Goal: Transaction & Acquisition: Download file/media

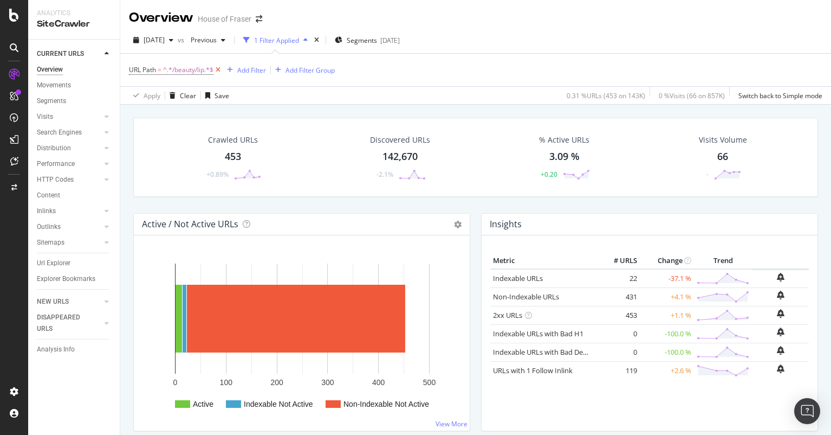
click at [217, 70] on icon at bounding box center [218, 69] width 9 height 11
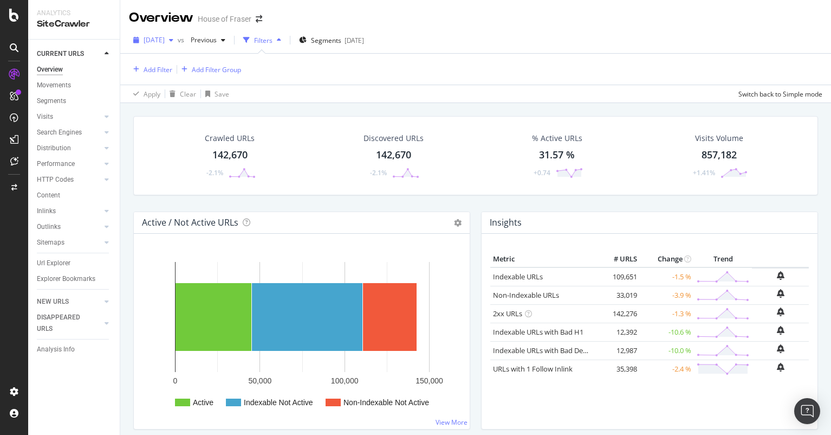
click at [178, 44] on div "[DATE]" at bounding box center [153, 40] width 49 height 16
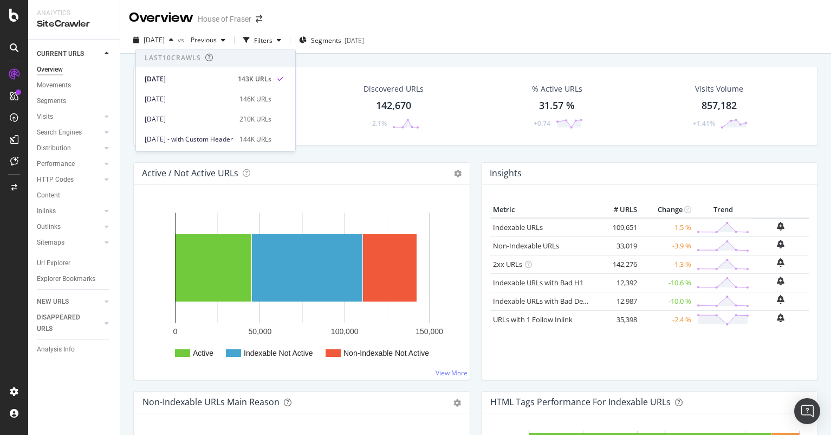
click at [569, 53] on div "[DATE] vs Previous Filters Segments [DATE]" at bounding box center [475, 40] width 711 height 27
click at [51, 179] on div "HTTP Codes" at bounding box center [55, 179] width 37 height 11
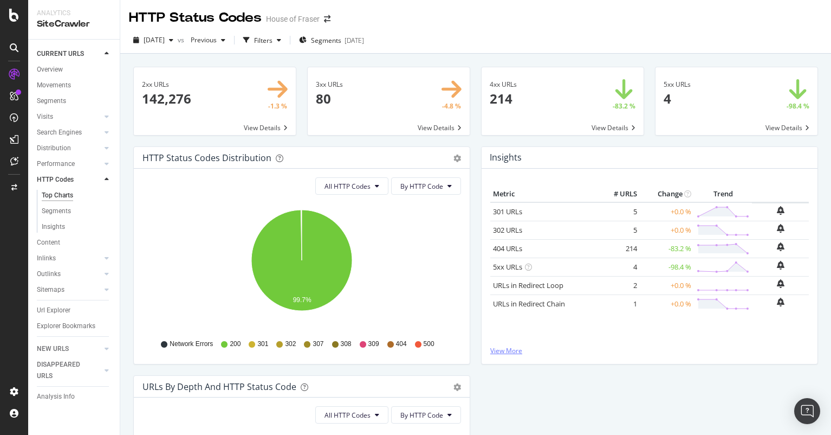
click at [515, 348] on link "View More" at bounding box center [650, 350] width 319 height 9
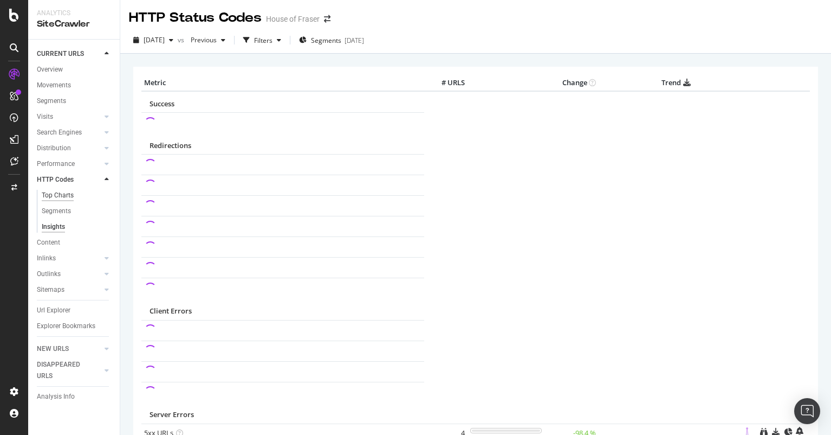
click at [53, 197] on div "Top Charts" at bounding box center [58, 195] width 32 height 11
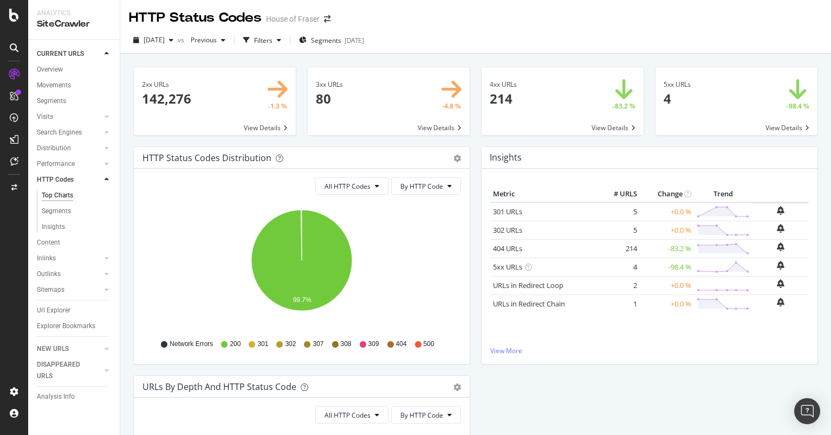
click at [443, 126] on span at bounding box center [389, 101] width 162 height 68
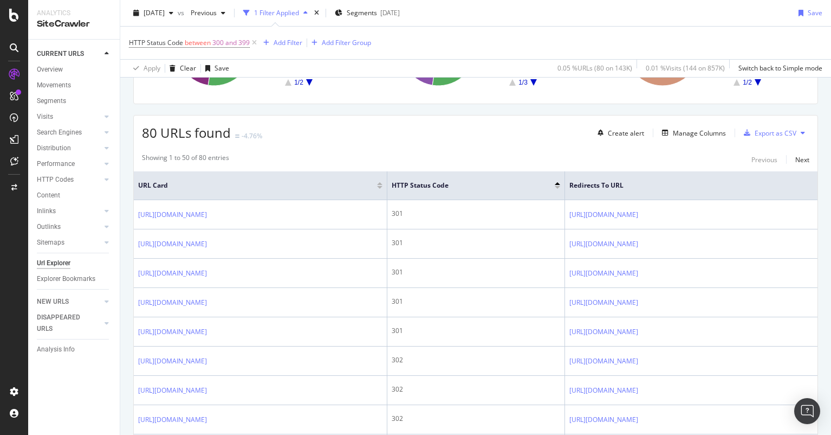
scroll to position [159, 0]
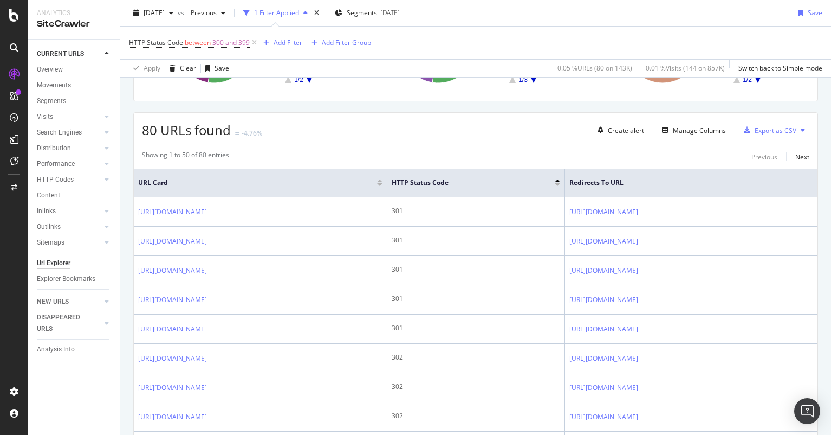
click at [63, 264] on div "Url Explorer" at bounding box center [54, 262] width 34 height 11
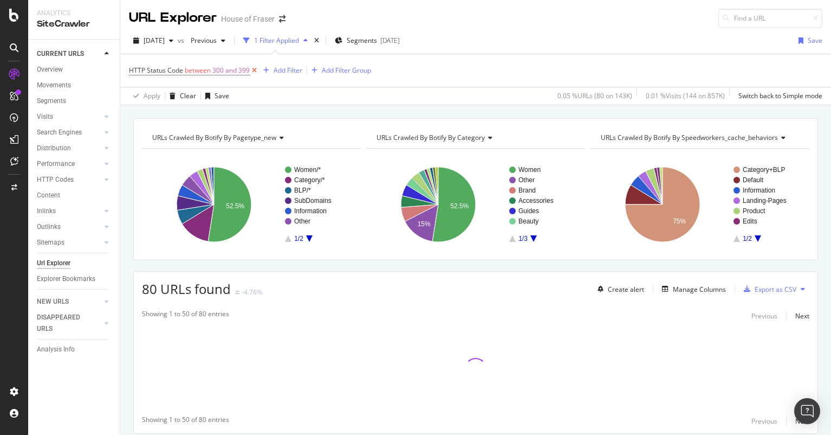
click at [254, 67] on icon at bounding box center [254, 70] width 9 height 11
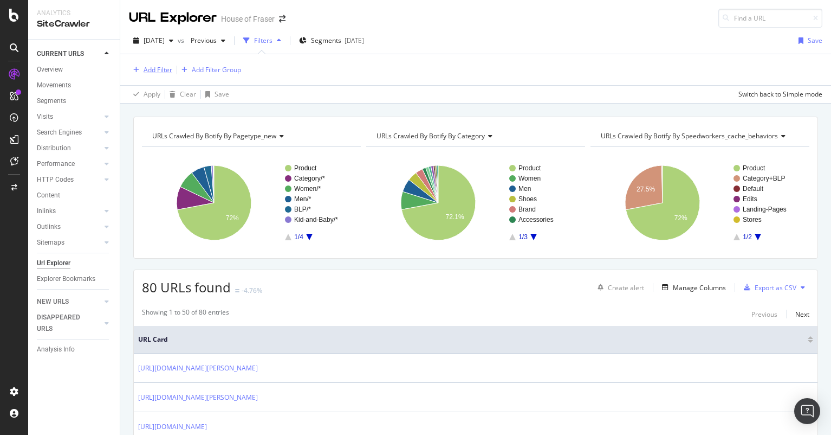
click at [152, 74] on div "Add Filter" at bounding box center [158, 69] width 29 height 9
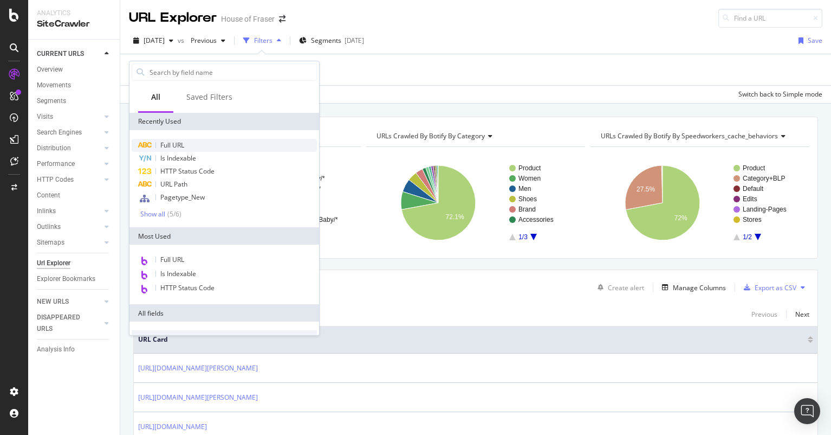
click at [177, 145] on span "Full URL" at bounding box center [172, 144] width 24 height 9
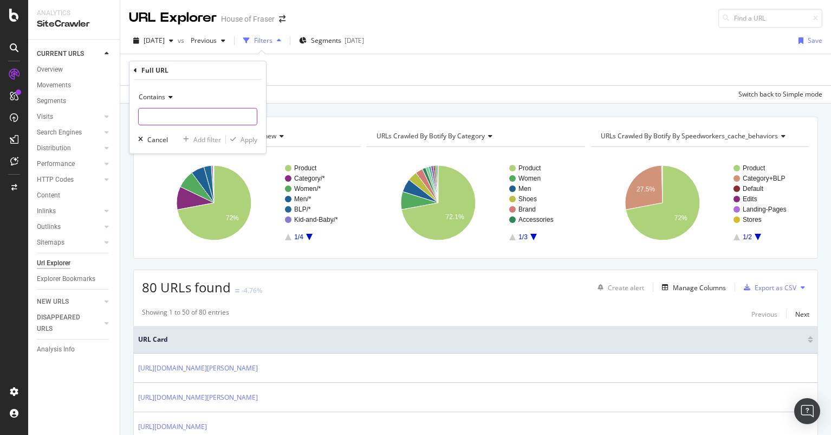
click at [173, 117] on input "text" at bounding box center [198, 116] width 118 height 17
type input "bedroom"
click at [251, 141] on div "Apply" at bounding box center [249, 139] width 17 height 9
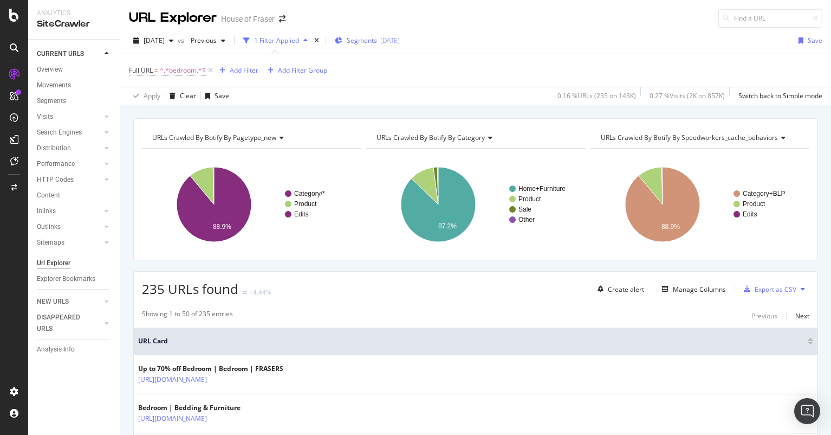
click at [377, 38] on span "Segments" at bounding box center [362, 40] width 30 height 9
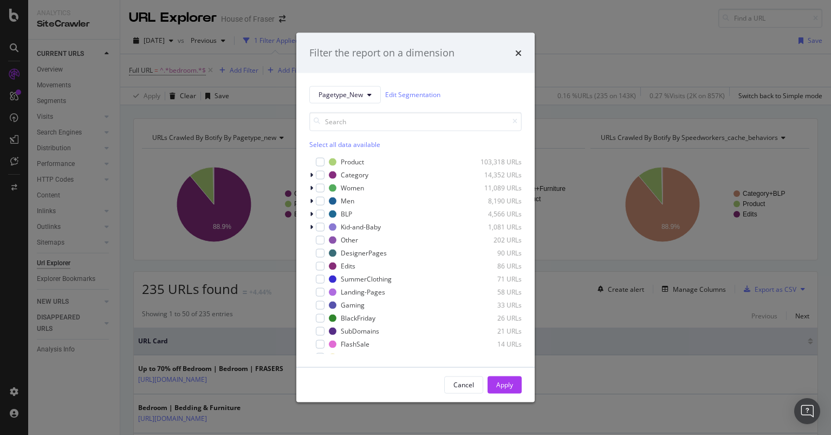
click at [355, 137] on div "Select all data available" at bounding box center [415, 130] width 212 height 37
click at [355, 145] on div "Select all data available" at bounding box center [415, 143] width 212 height 9
click at [323, 162] on div "modal" at bounding box center [320, 161] width 9 height 9
click at [509, 386] on div "Apply" at bounding box center [504, 384] width 17 height 9
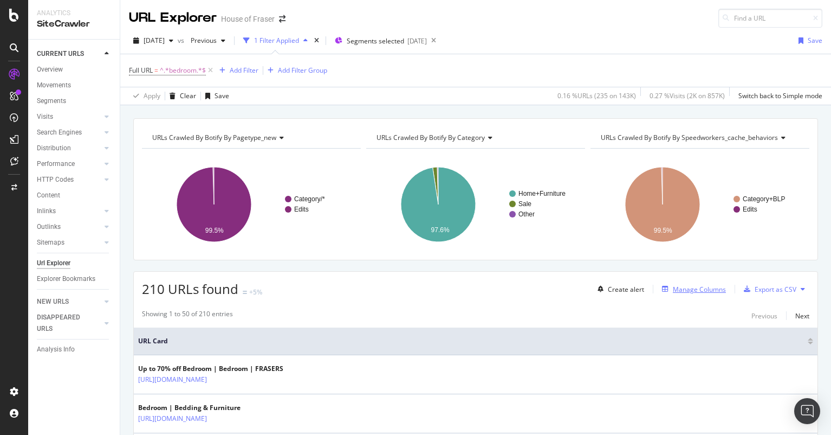
click at [672, 289] on div "button" at bounding box center [665, 289] width 15 height 7
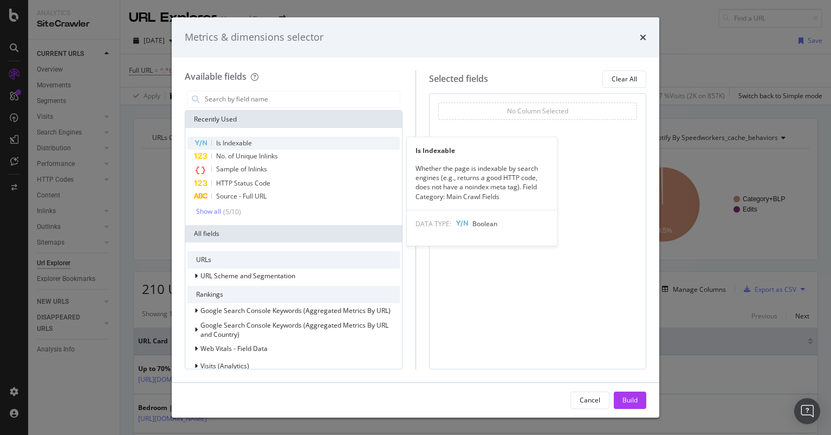
click at [248, 139] on span "Is Indexable" at bounding box center [234, 142] width 36 height 9
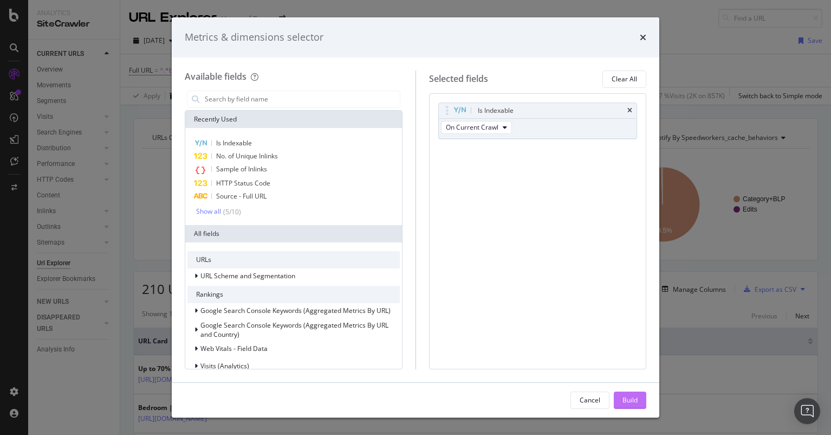
click at [636, 402] on div "Build" at bounding box center [630, 399] width 15 height 9
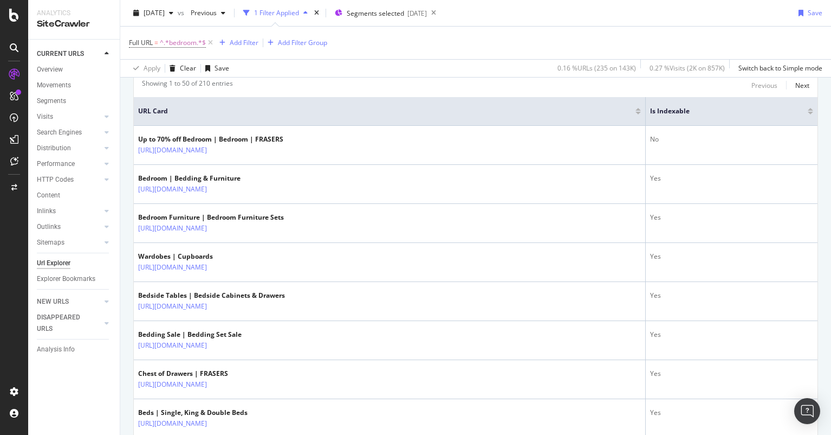
scroll to position [226, 0]
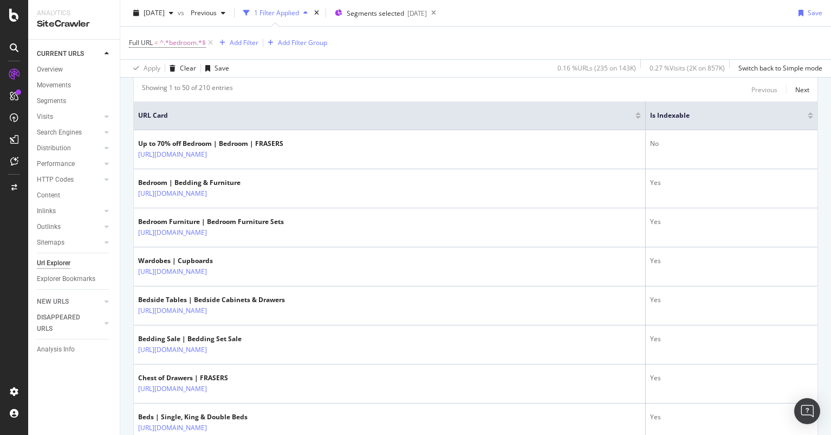
click at [812, 118] on div at bounding box center [810, 117] width 5 height 3
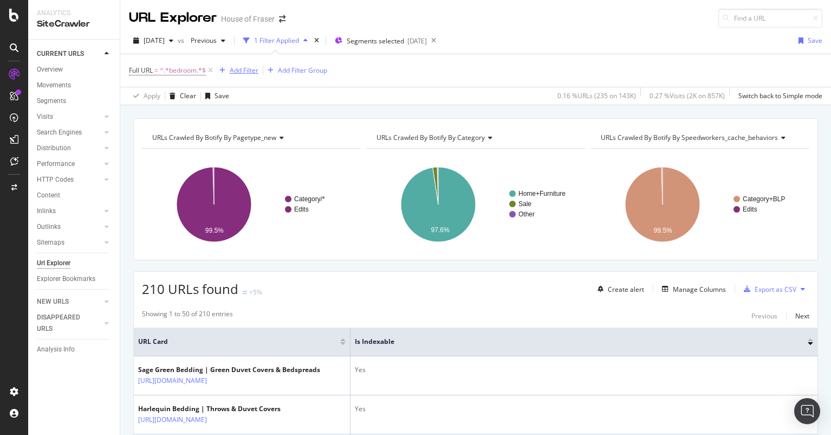
click at [240, 71] on div "Add Filter" at bounding box center [244, 70] width 29 height 9
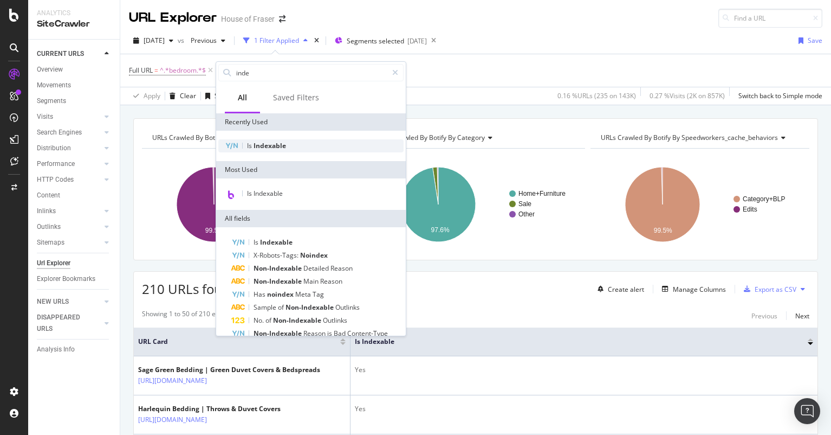
type input "inde"
click at [248, 147] on span "Is" at bounding box center [250, 145] width 7 height 9
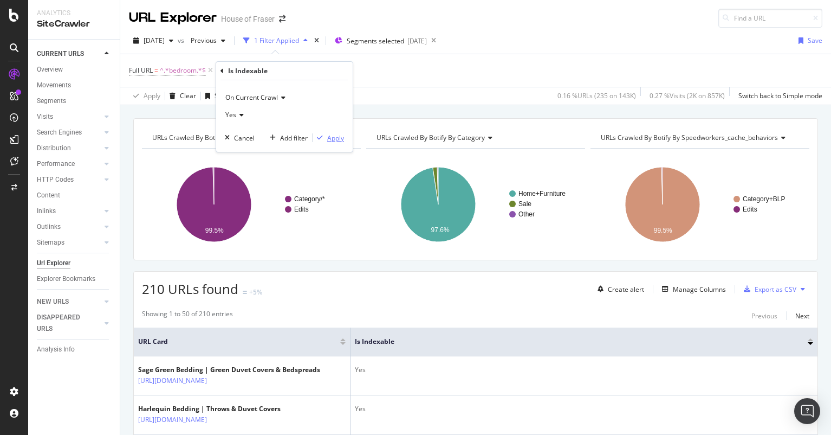
click at [338, 139] on div "Apply" at bounding box center [335, 137] width 17 height 9
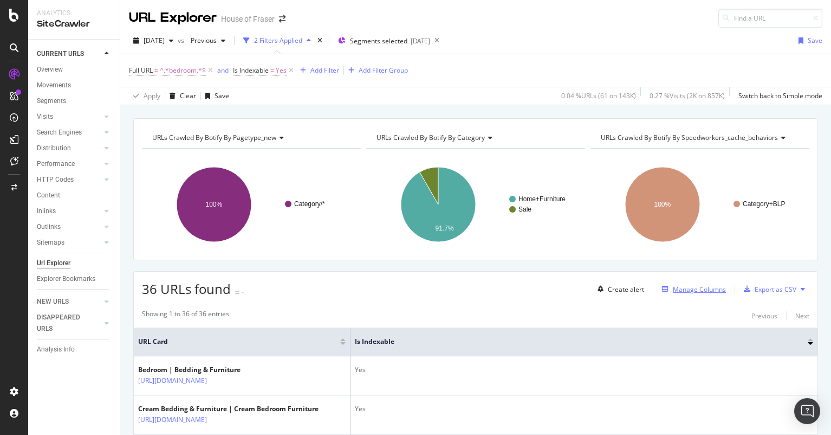
click at [695, 291] on div "Manage Columns" at bounding box center [699, 289] width 53 height 9
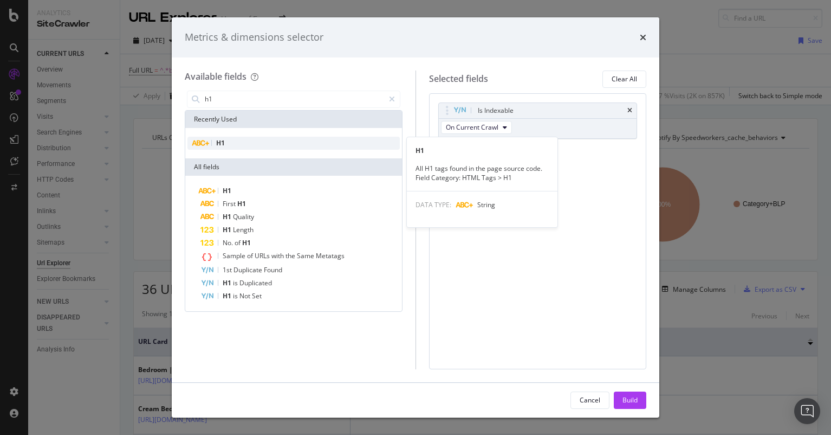
click at [221, 144] on span "H1" at bounding box center [220, 142] width 9 height 9
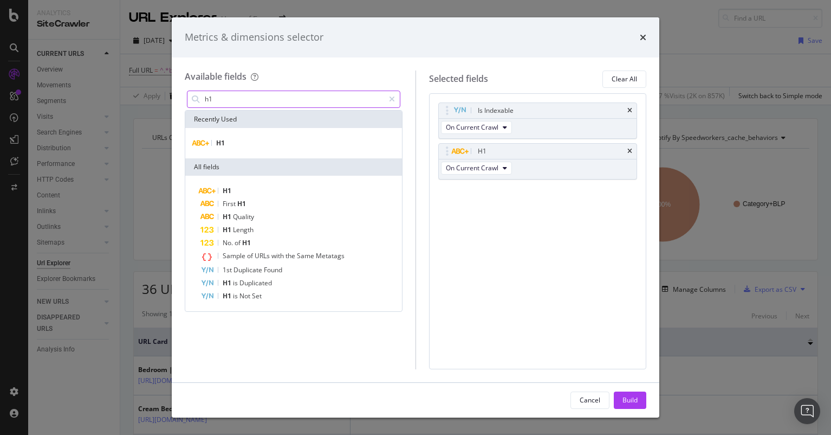
drag, startPoint x: 228, startPoint y: 101, endPoint x: 158, endPoint y: 100, distance: 69.9
click at [158, 100] on div "Metrics & dimensions selector Available fields h1 Recently Used H1 All fields H…" at bounding box center [415, 217] width 831 height 435
drag, startPoint x: 215, startPoint y: 99, endPoint x: 198, endPoint y: 97, distance: 16.9
click at [198, 97] on div "h1" at bounding box center [294, 99] width 214 height 17
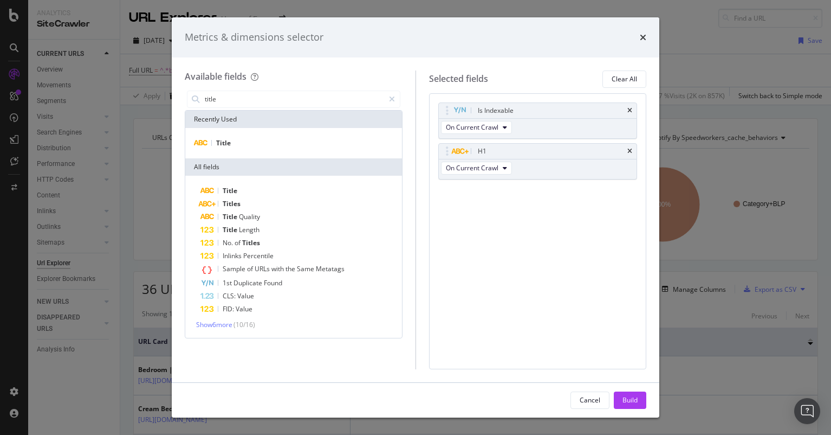
click at [236, 135] on div "Title" at bounding box center [293, 143] width 217 height 30
click at [234, 137] on div "Title" at bounding box center [294, 143] width 212 height 13
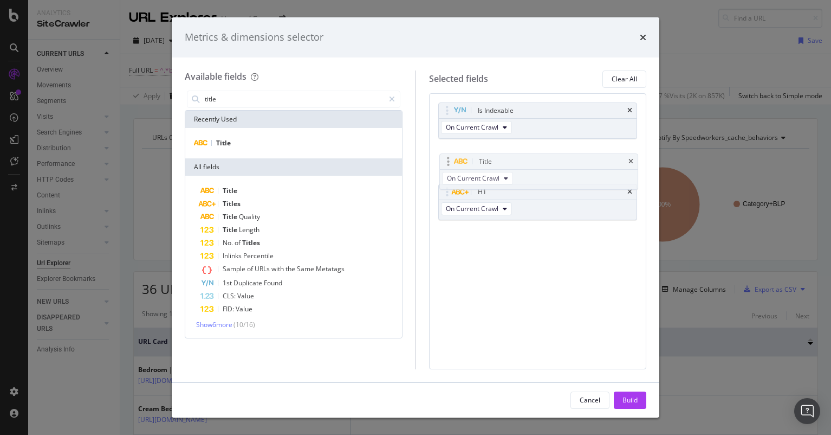
drag, startPoint x: 446, startPoint y: 195, endPoint x: 447, endPoint y: 164, distance: 30.4
click at [447, 164] on body "Analytics SiteCrawler CURRENT URLS Overview Movements Segments Visits Analysis …" at bounding box center [415, 217] width 831 height 435
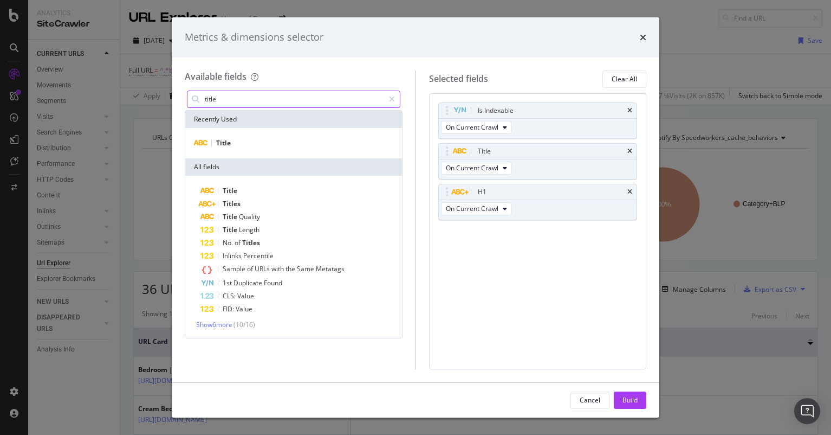
drag, startPoint x: 260, startPoint y: 101, endPoint x: 161, endPoint y: 92, distance: 99.1
click at [161, 92] on div "Metrics & dimensions selector Available fields title Recently Used Title All fi…" at bounding box center [415, 217] width 831 height 435
drag, startPoint x: 260, startPoint y: 101, endPoint x: 170, endPoint y: 95, distance: 89.6
click at [170, 95] on div "Metrics & dimensions selector Available fields title Recently Used Title All fi…" at bounding box center [415, 217] width 831 height 435
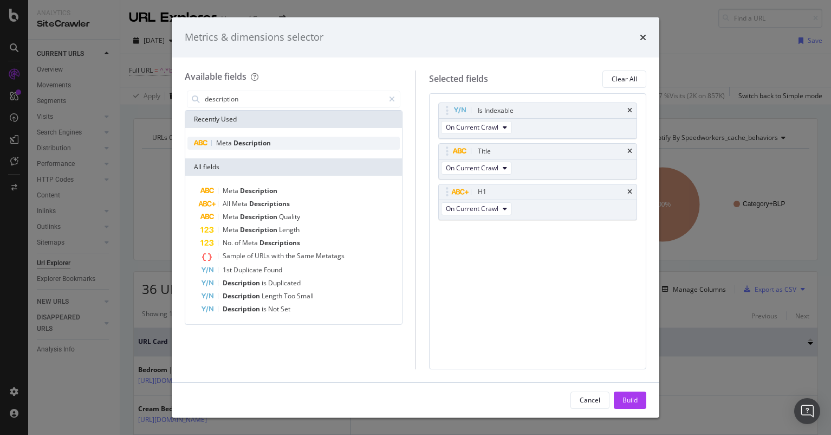
click at [220, 140] on span "Meta" at bounding box center [224, 142] width 17 height 9
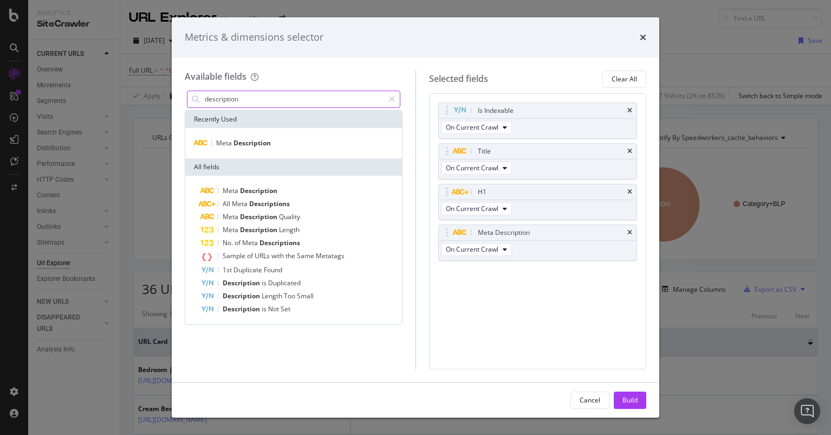
drag, startPoint x: 254, startPoint y: 102, endPoint x: 149, endPoint y: 98, distance: 105.8
click at [149, 98] on div "Metrics & dimensions selector Available fields description Recently Used Meta D…" at bounding box center [415, 217] width 831 height 435
click at [260, 98] on input "description" at bounding box center [294, 99] width 180 height 16
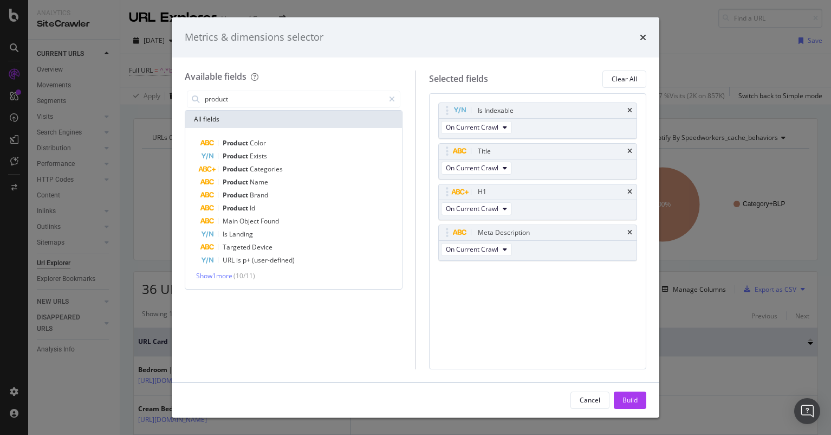
click at [231, 280] on div "Product Color Product Exists Product Categories Product Name Product Brand Prod…" at bounding box center [293, 208] width 217 height 161
click at [221, 274] on span "Show 1 more" at bounding box center [214, 275] width 36 height 9
drag, startPoint x: 239, startPoint y: 101, endPoint x: 166, endPoint y: 93, distance: 73.1
click at [166, 93] on div "Metrics & dimensions selector Available fields product All fields Product Color…" at bounding box center [415, 217] width 831 height 435
click at [230, 98] on input "product" at bounding box center [294, 99] width 180 height 16
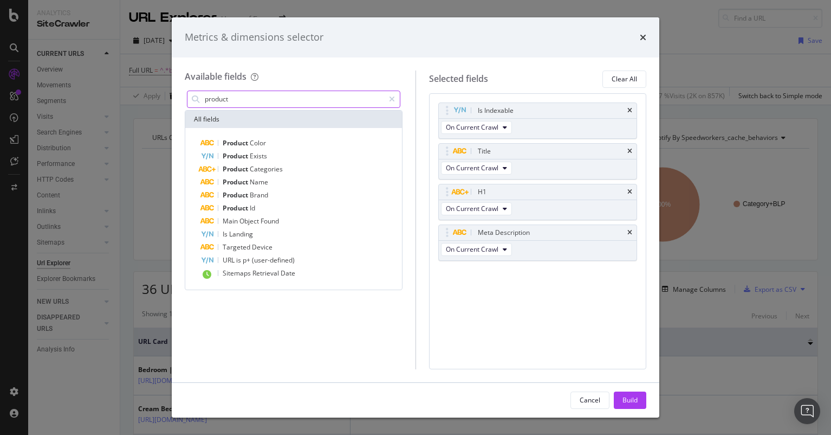
type input "b"
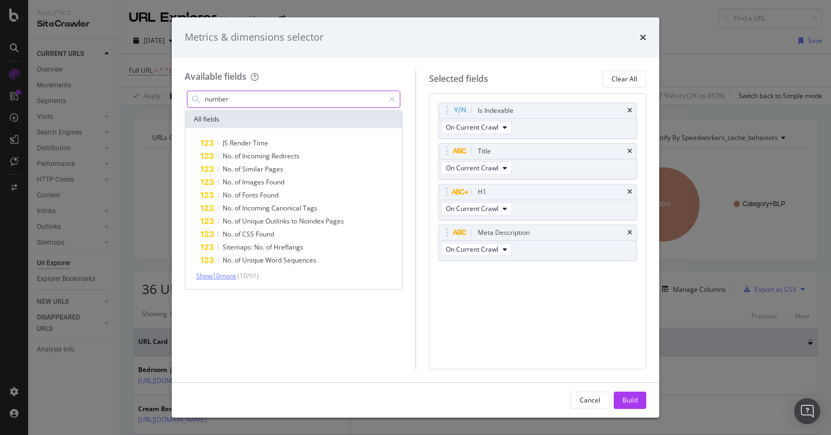
type input "number"
click at [231, 272] on span "Show 10 more" at bounding box center [216, 275] width 40 height 9
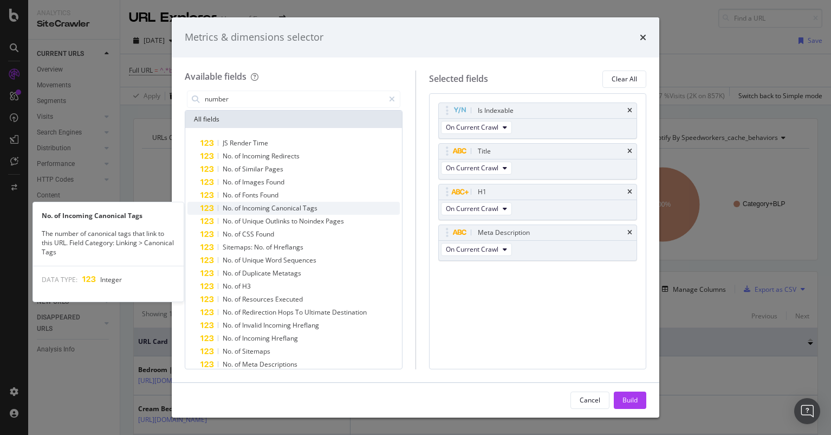
scroll to position [50, 0]
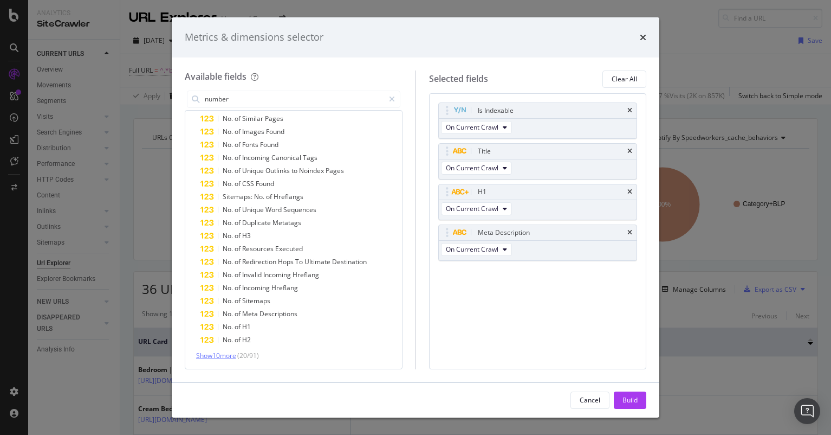
click at [217, 357] on span "Show 10 more" at bounding box center [216, 355] width 40 height 9
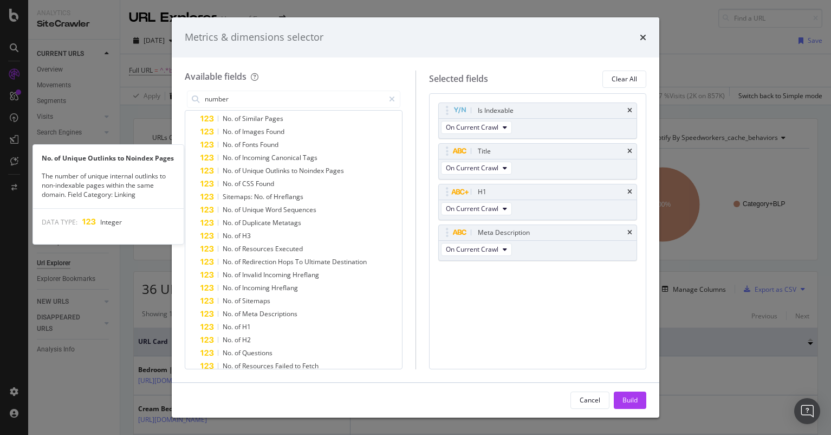
scroll to position [180, 0]
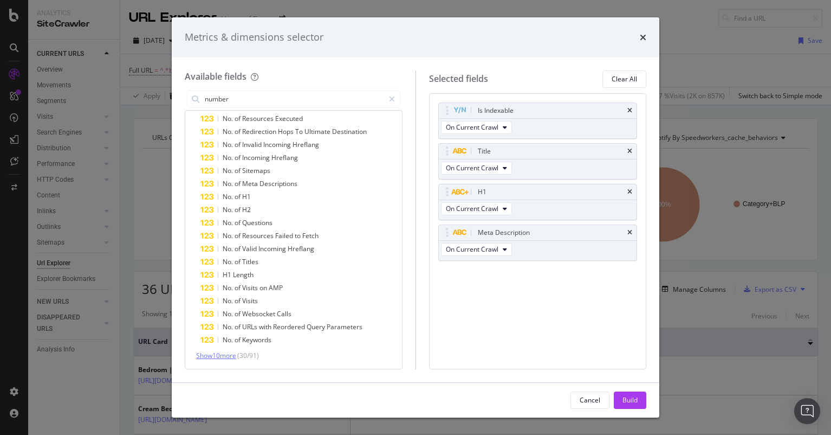
click at [224, 355] on span "Show 10 more" at bounding box center [216, 355] width 40 height 9
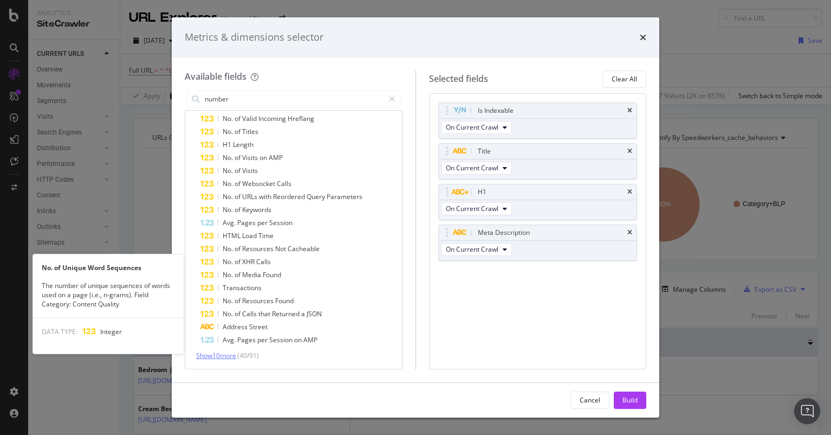
scroll to position [0, 0]
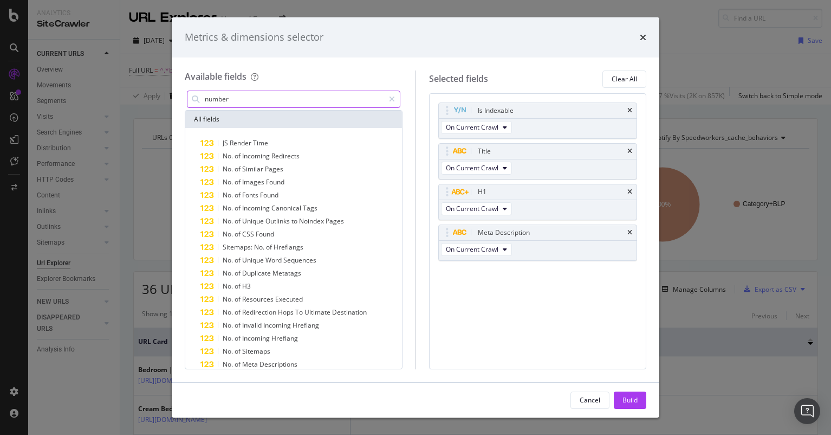
click at [254, 94] on input "number" at bounding box center [294, 99] width 180 height 16
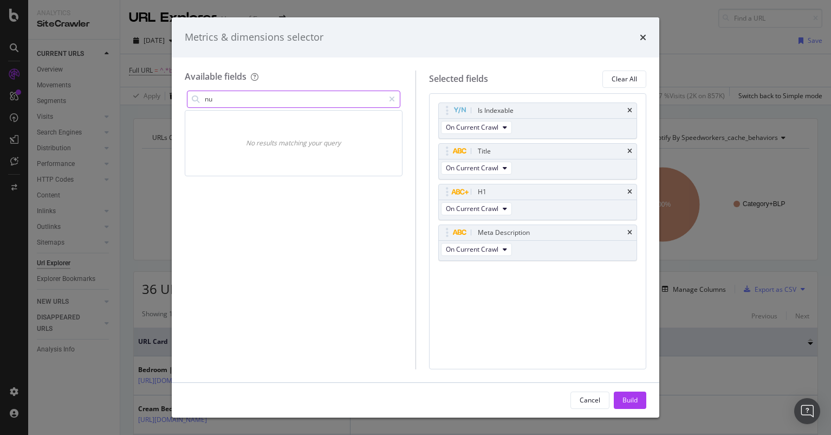
type input "n"
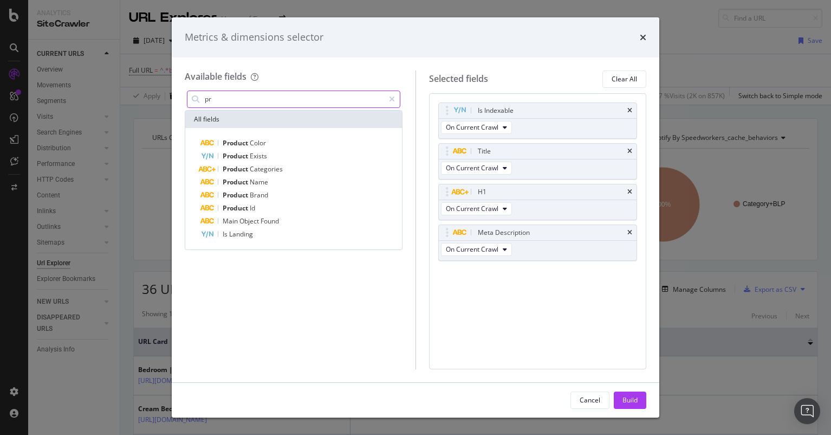
type input "p"
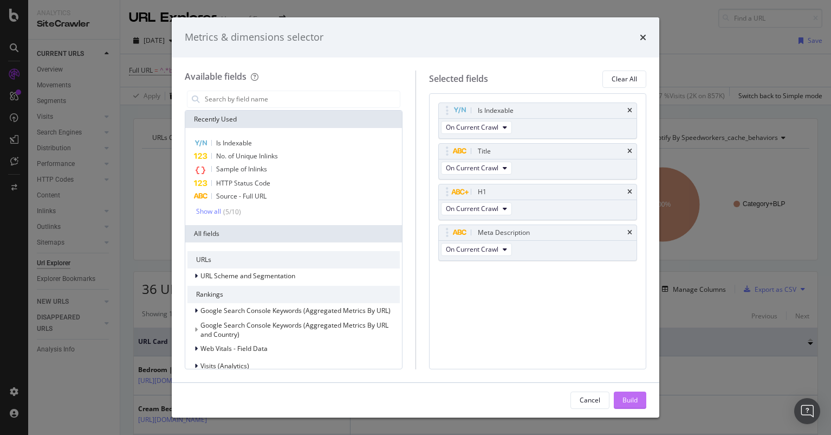
click at [637, 401] on div "Build" at bounding box center [630, 399] width 15 height 9
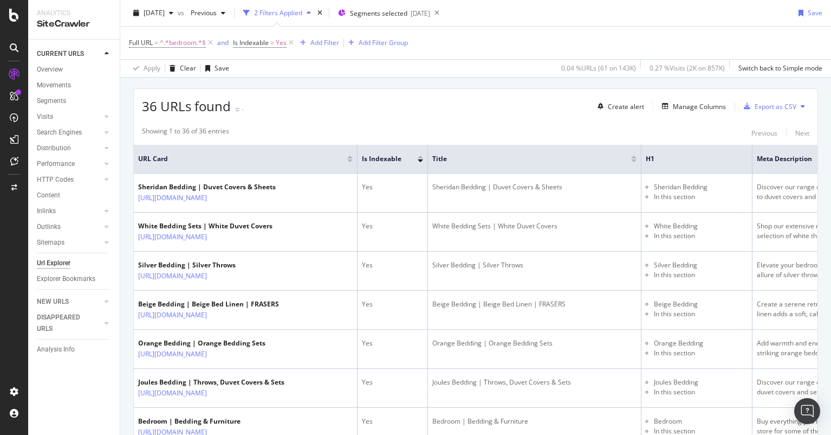
scroll to position [0, 242]
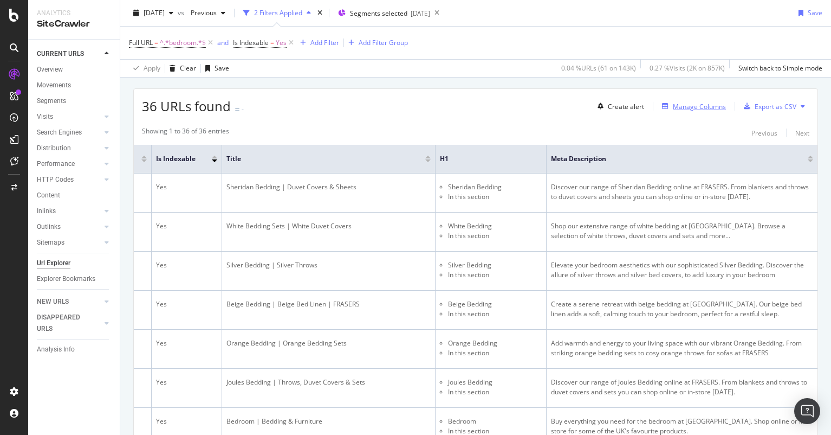
click at [680, 100] on div "Manage Columns" at bounding box center [692, 106] width 68 height 12
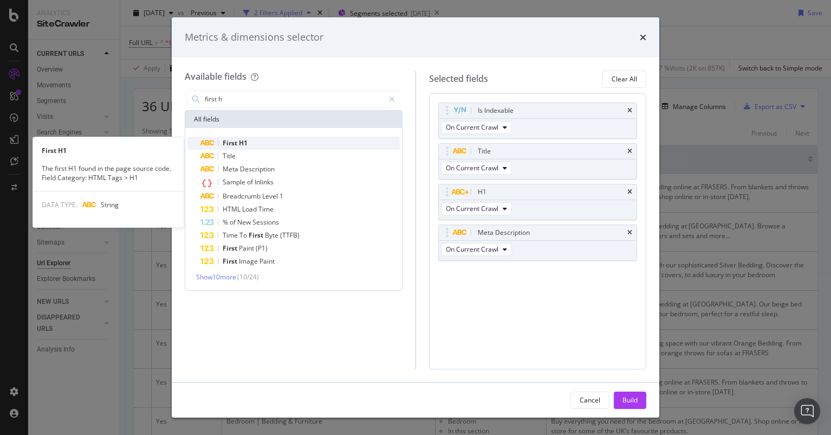
type input "first h"
click at [227, 140] on span "First" at bounding box center [231, 142] width 16 height 9
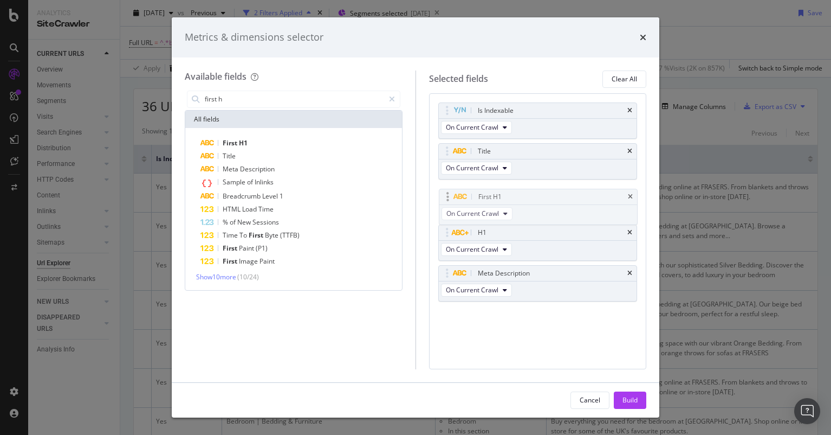
drag, startPoint x: 445, startPoint y: 274, endPoint x: 446, endPoint y: 197, distance: 76.4
click at [446, 197] on body "Analytics SiteCrawler CURRENT URLS Overview Movements Segments Visits Analysis …" at bounding box center [415, 217] width 831 height 435
click at [631, 229] on icon "times" at bounding box center [630, 232] width 5 height 7
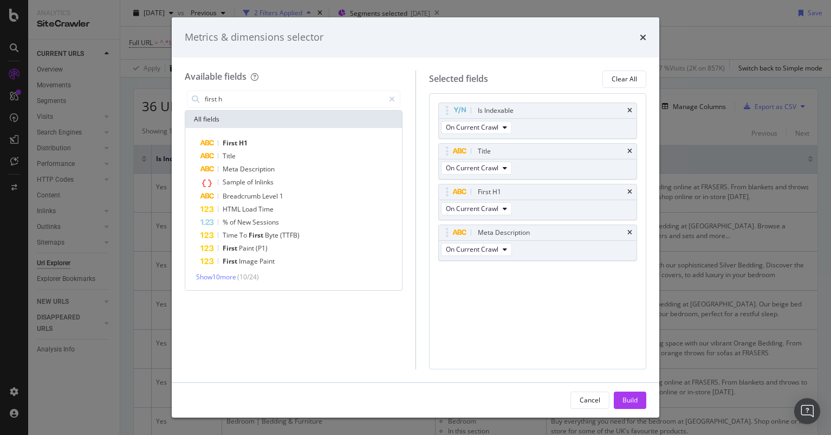
click at [596, 341] on div "Is Indexable On Current Crawl Title On Current Crawl First H1 On Current Crawl …" at bounding box center [538, 231] width 218 height 276
click at [627, 398] on div "Build" at bounding box center [630, 399] width 15 height 9
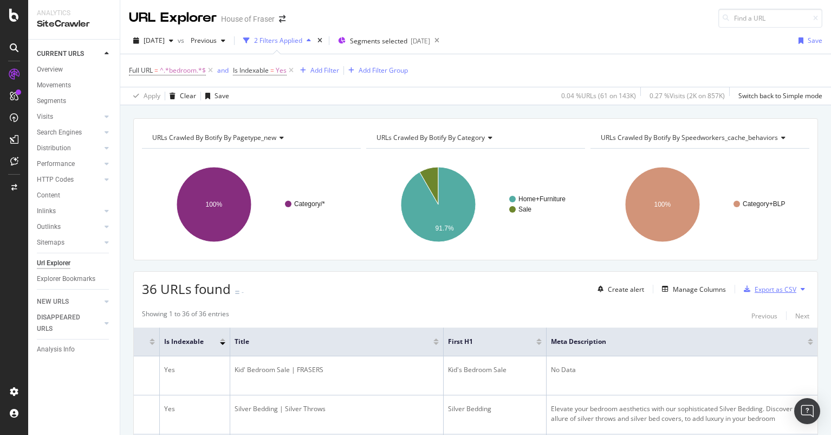
click at [779, 283] on div "Export as CSV" at bounding box center [768, 289] width 57 height 16
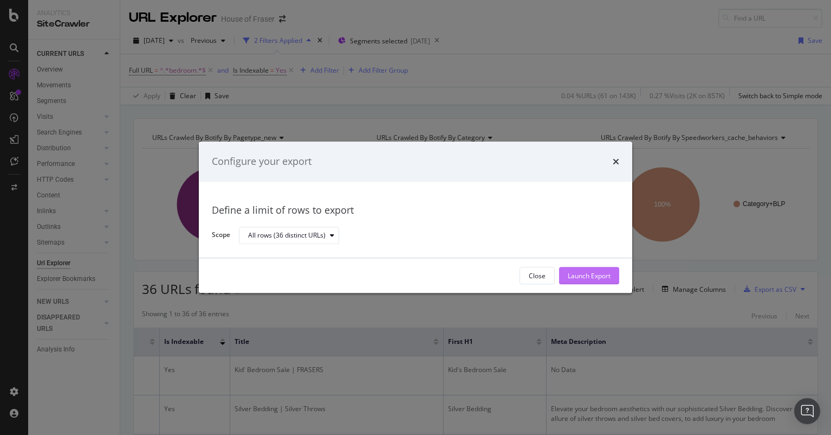
click at [594, 271] on div "Launch Export" at bounding box center [589, 275] width 43 height 9
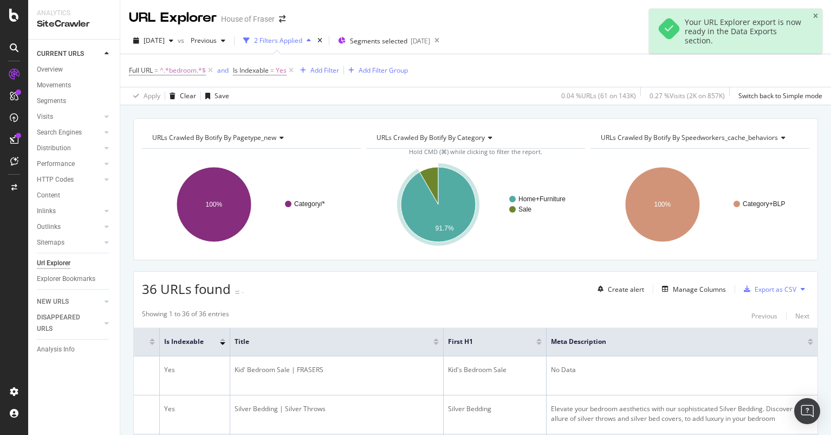
click at [23, 237] on div at bounding box center [14, 224] width 26 height 317
click at [65, 183] on div "DataExports" at bounding box center [61, 184] width 42 height 11
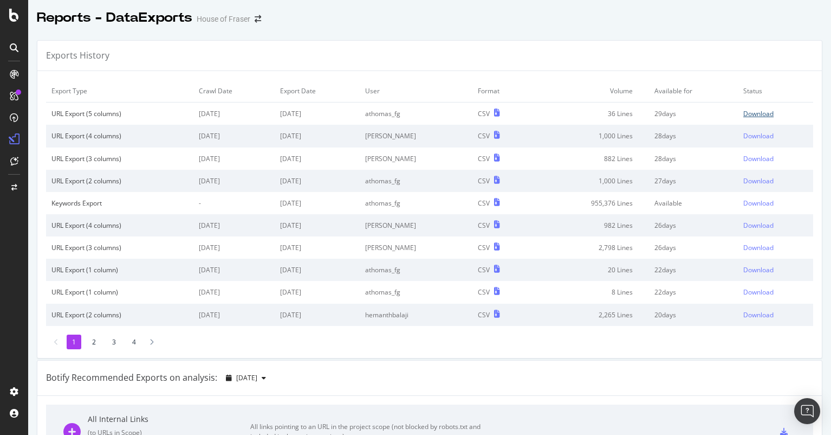
click at [747, 110] on div "Download" at bounding box center [759, 113] width 30 height 9
